Goal: Information Seeking & Learning: Learn about a topic

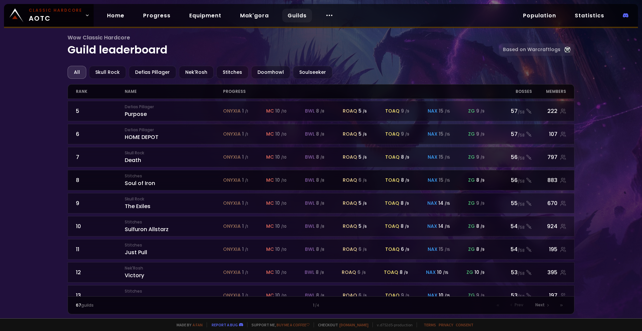
scroll to position [100, 0]
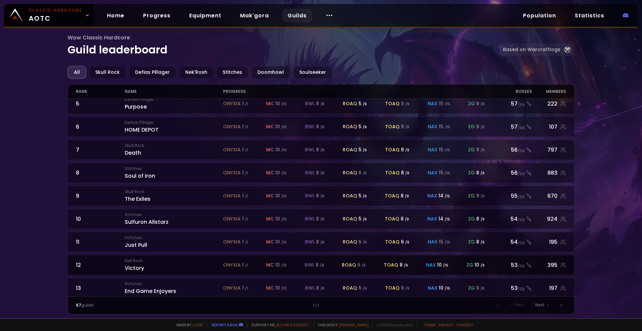
click at [193, 268] on div "Nek'Rosh Victory" at bounding box center [174, 265] width 98 height 14
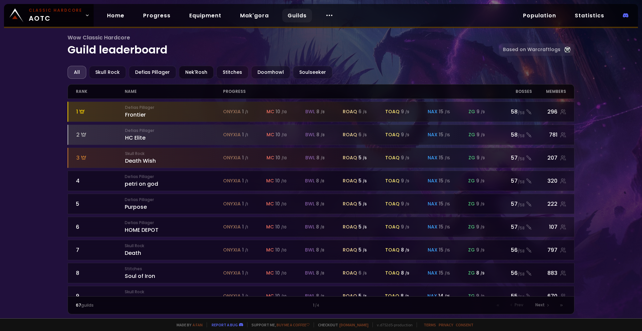
click at [195, 72] on div "Nek'Rosh" at bounding box center [196, 72] width 35 height 13
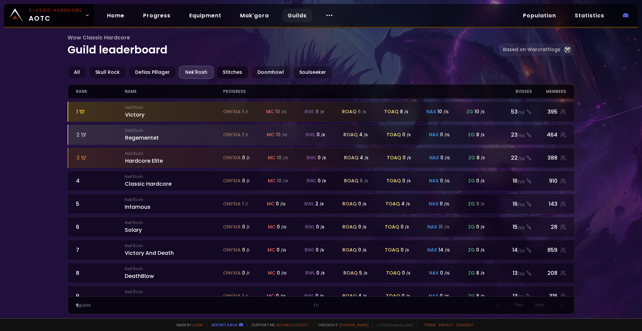
click at [221, 72] on div "Stitches" at bounding box center [232, 72] width 32 height 13
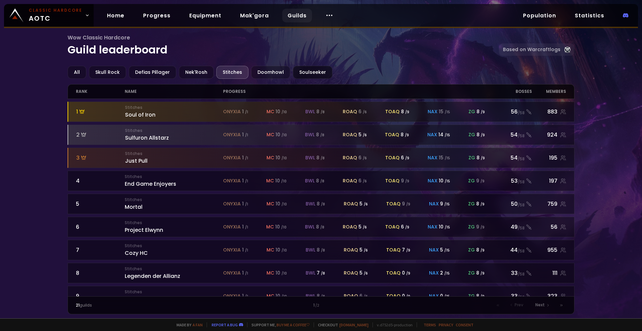
click at [305, 78] on div "Soulseeker" at bounding box center [312, 72] width 39 height 13
